Goal: Task Accomplishment & Management: Use online tool/utility

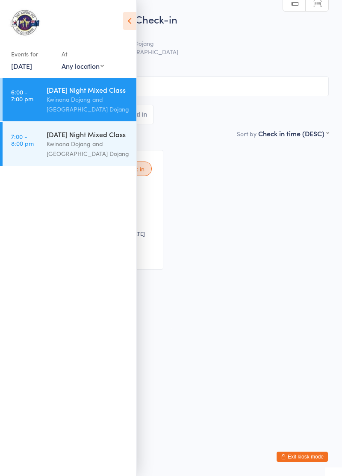
click at [127, 26] on icon at bounding box center [129, 21] width 13 height 18
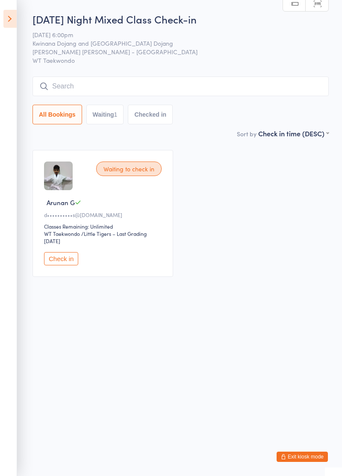
click at [200, 90] on input "search" at bounding box center [180, 87] width 296 height 20
type input "Z"
type input "Zhe"
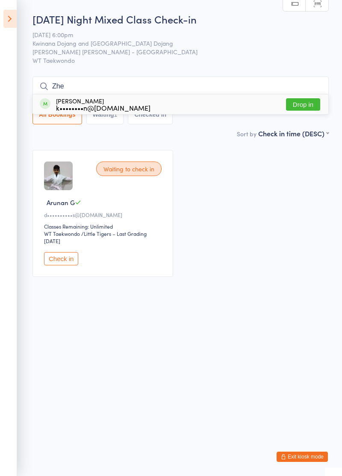
click at [304, 104] on button "Drop in" at bounding box center [303, 104] width 34 height 12
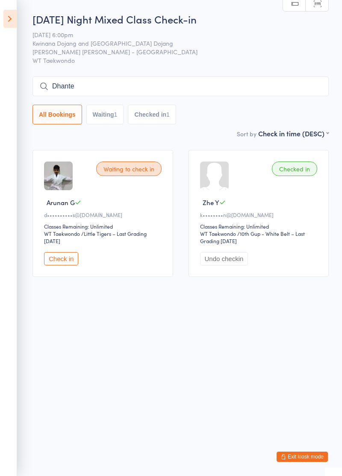
type input "Dhante"
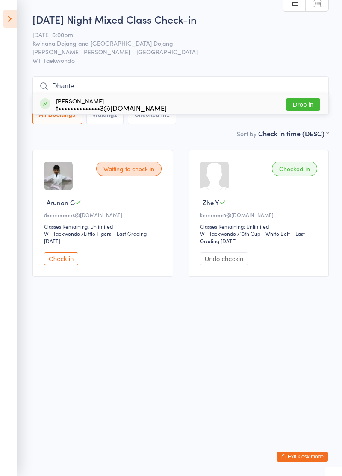
click at [313, 106] on button "Drop in" at bounding box center [303, 104] width 34 height 12
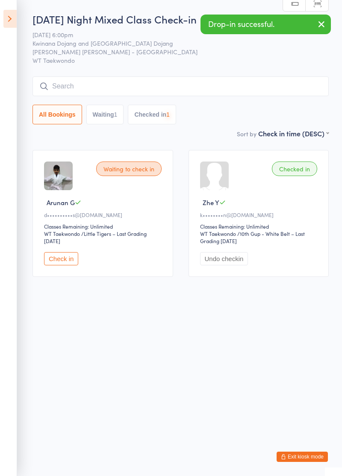
click at [155, 116] on button "Checked in 1" at bounding box center [152, 115] width 48 height 20
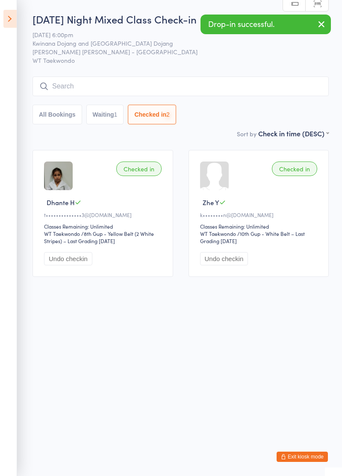
click at [208, 91] on input "search" at bounding box center [180, 87] width 296 height 20
type input "[PERSON_NAME]"
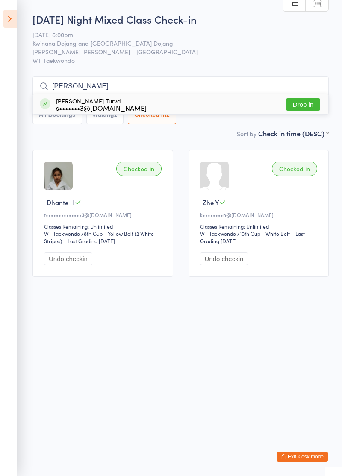
click at [307, 103] on button "Drop in" at bounding box center [303, 104] width 34 height 12
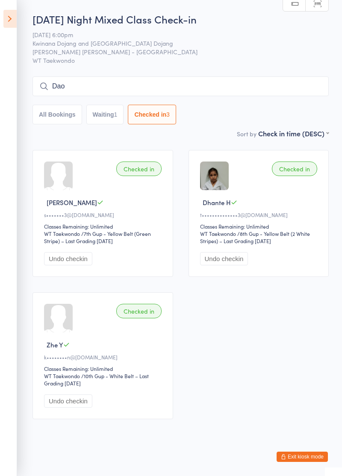
type input "Dao"
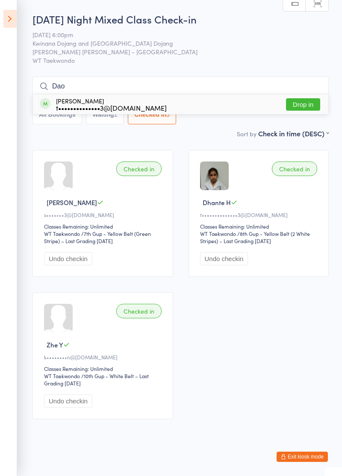
click at [307, 101] on button "Drop in" at bounding box center [303, 104] width 34 height 12
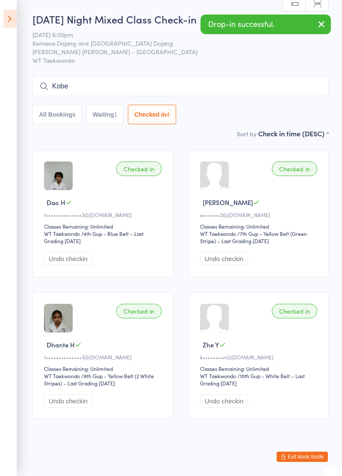
type input "Kobe"
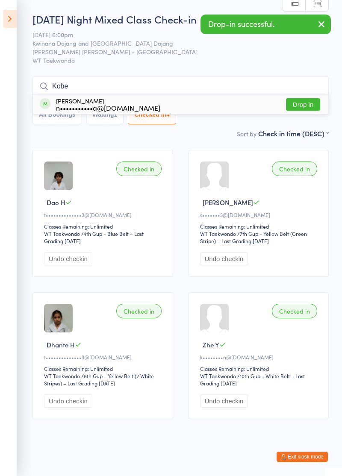
click at [306, 106] on button "Drop in" at bounding box center [303, 104] width 34 height 12
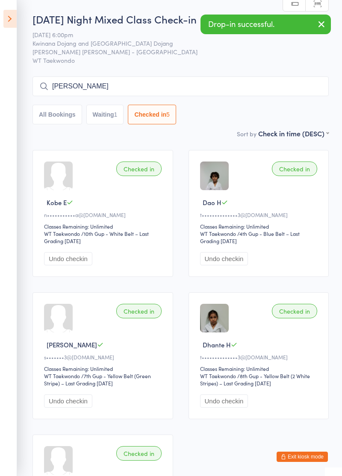
type input "[PERSON_NAME]"
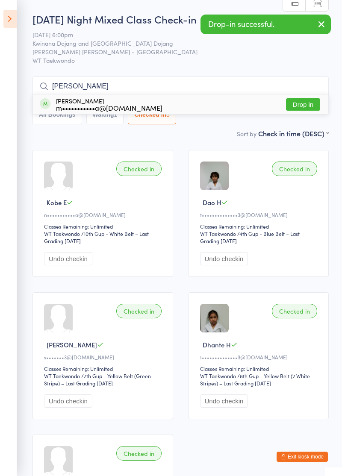
click at [306, 107] on button "Drop in" at bounding box center [303, 104] width 34 height 12
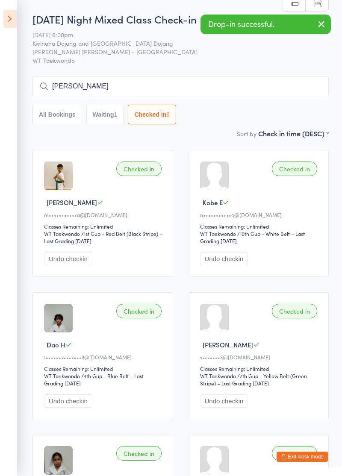
type input "[PERSON_NAME]"
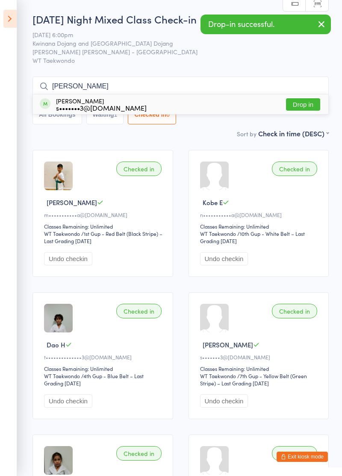
click at [303, 106] on button "Drop in" at bounding box center [303, 104] width 34 height 12
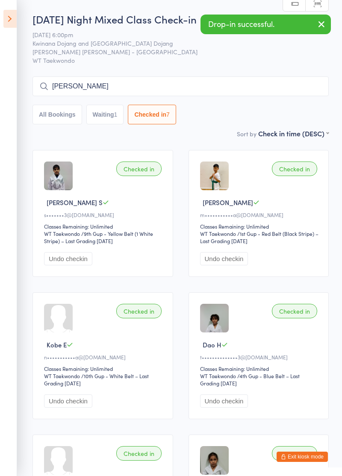
type input "[PERSON_NAME]"
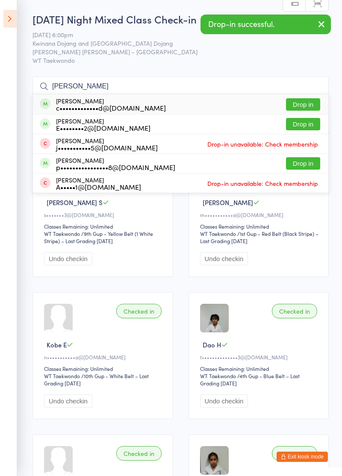
click at [307, 107] on button "Drop in" at bounding box center [303, 104] width 34 height 12
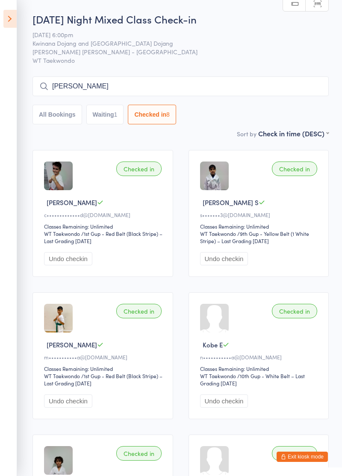
type input "[PERSON_NAME]"
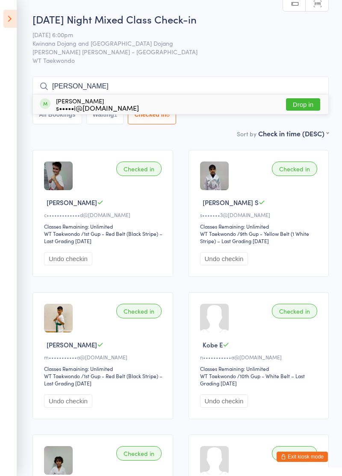
click at [302, 106] on button "Drop in" at bounding box center [303, 104] width 34 height 12
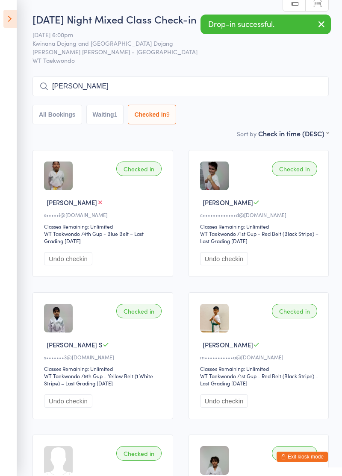
type input "[PERSON_NAME]"
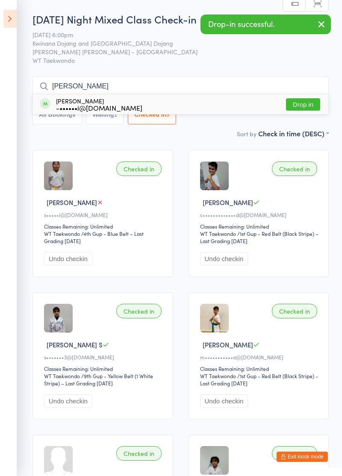
click at [306, 106] on button "Drop in" at bounding box center [303, 104] width 34 height 12
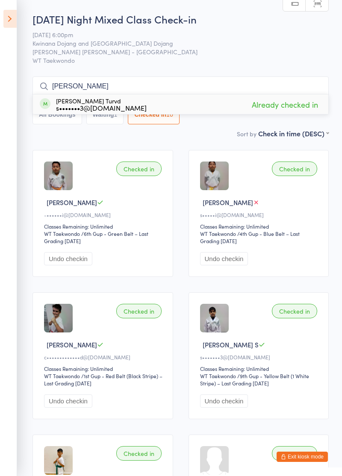
type input "J"
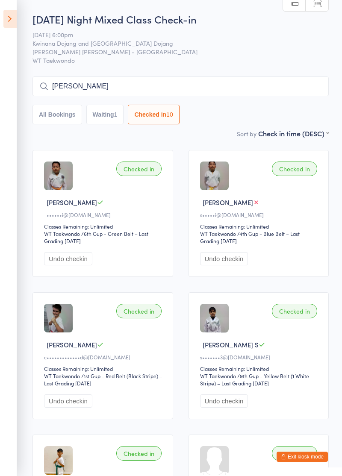
type input "[PERSON_NAME]"
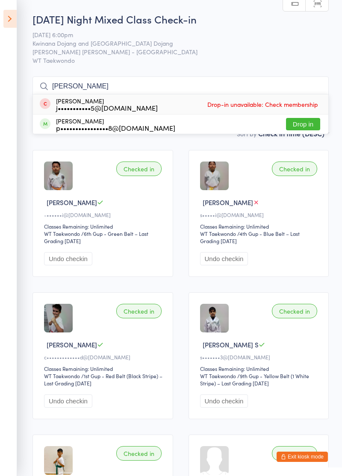
click at [303, 133] on div "[PERSON_NAME] p••••••••••••••••8@[DOMAIN_NAME] Drop in" at bounding box center [180, 124] width 295 height 19
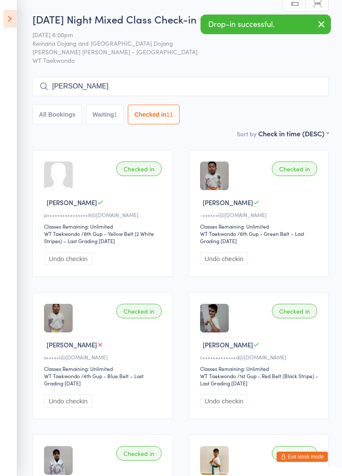
type input "[PERSON_NAME]"
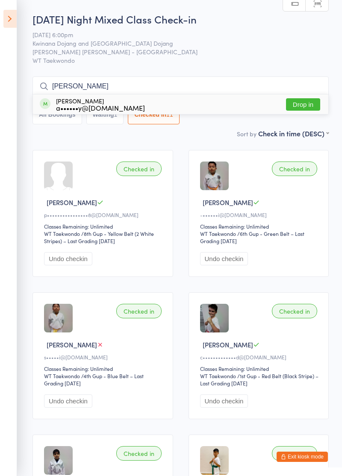
click at [297, 107] on button "Drop in" at bounding box center [303, 104] width 34 height 12
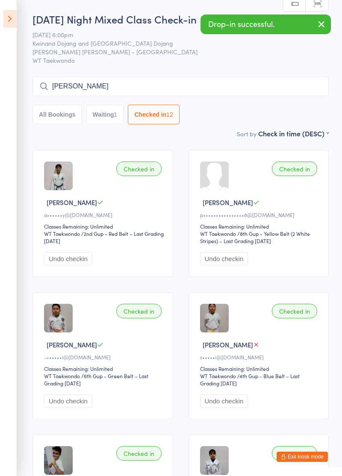
type input "[PERSON_NAME]"
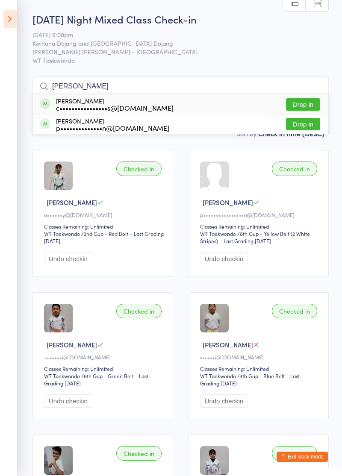
click at [305, 107] on button "Drop in" at bounding box center [303, 104] width 34 height 12
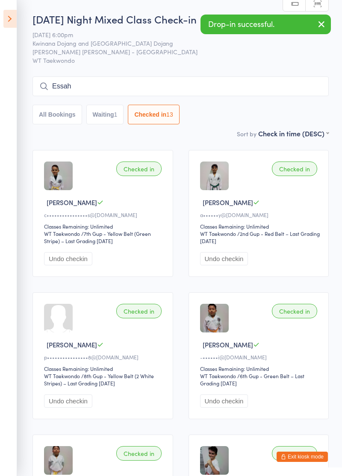
type input "Essah"
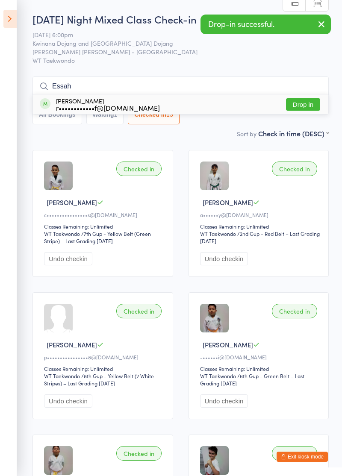
click at [310, 107] on button "Drop in" at bounding box center [303, 104] width 34 height 12
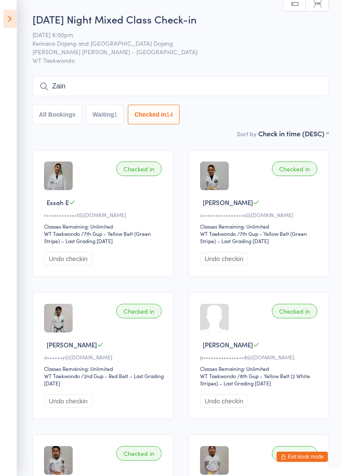
type input "Zain"
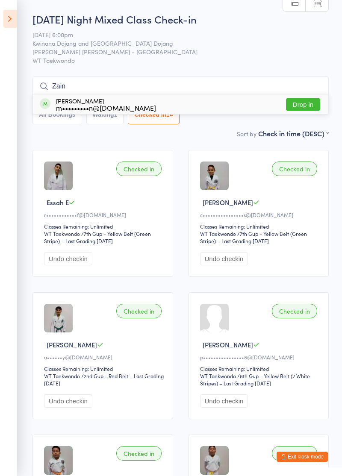
click at [311, 106] on button "Drop in" at bounding box center [303, 104] width 34 height 12
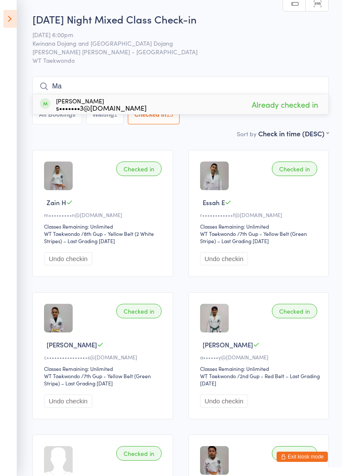
type input "M"
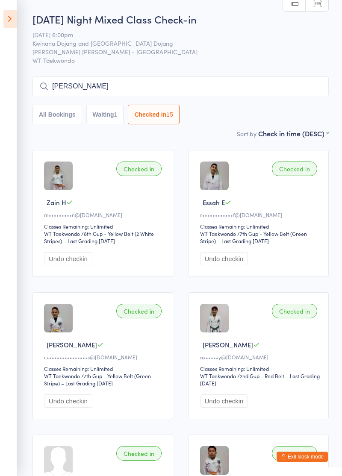
type input "[PERSON_NAME]"
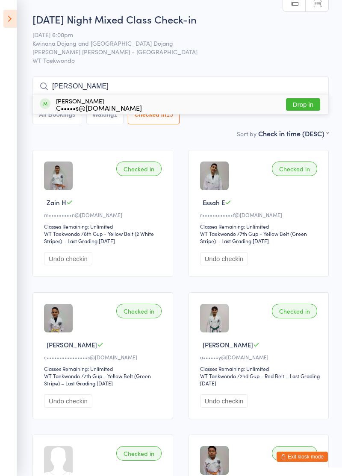
click at [303, 107] on button "Drop in" at bounding box center [303, 104] width 34 height 12
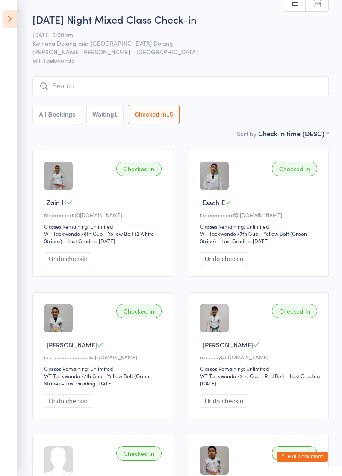
click at [309, 107] on div "All Bookings Waiting 1 Checked in 15" at bounding box center [180, 115] width 296 height 20
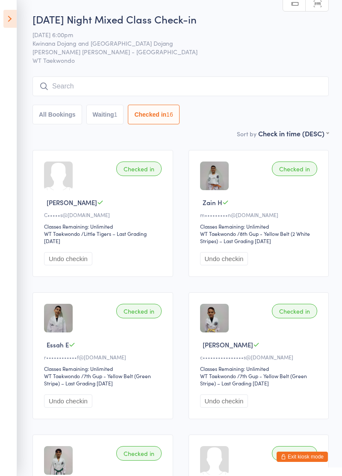
click at [214, 79] on input "search" at bounding box center [180, 87] width 296 height 20
click at [214, 90] on input "search" at bounding box center [180, 87] width 296 height 20
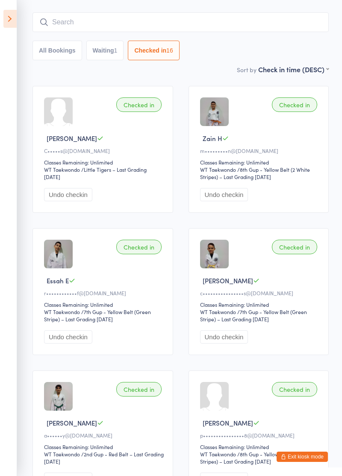
scroll to position [77, 0]
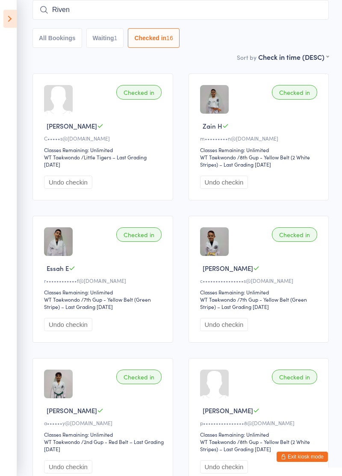
type input "Riven"
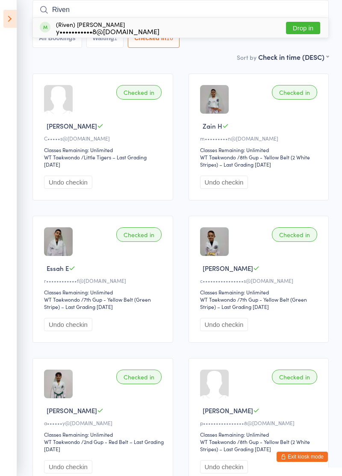
click at [297, 30] on button "Drop in" at bounding box center [303, 28] width 34 height 12
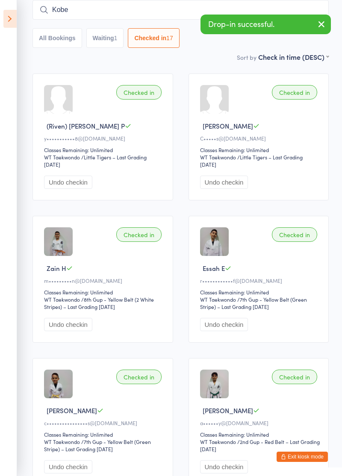
type input "Kobe"
click at [174, 31] on div "[PERSON_NAME] n•••••••••••a@[DOMAIN_NAME] Already checked in" at bounding box center [180, 28] width 295 height 20
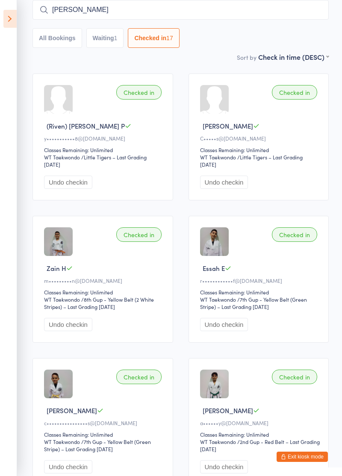
type input "[PERSON_NAME]"
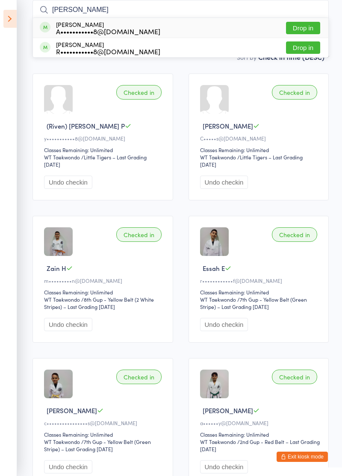
click at [302, 28] on button "Drop in" at bounding box center [303, 28] width 34 height 12
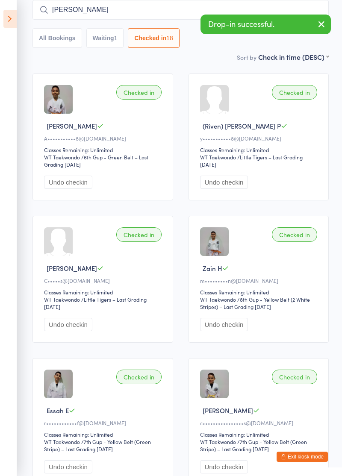
type input "[PERSON_NAME]"
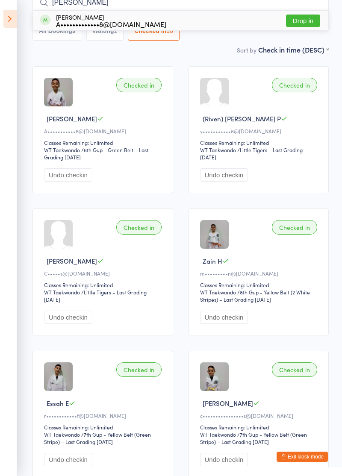
click at [310, 21] on button "Drop in" at bounding box center [303, 21] width 34 height 12
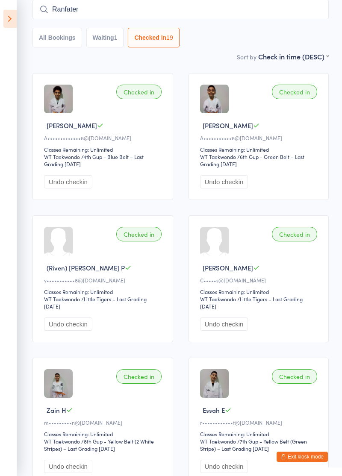
type input "Ranfater"
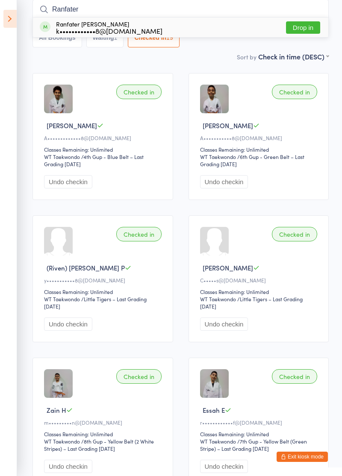
click at [305, 29] on button "Drop in" at bounding box center [303, 27] width 34 height 12
